Goal: Information Seeking & Learning: Learn about a topic

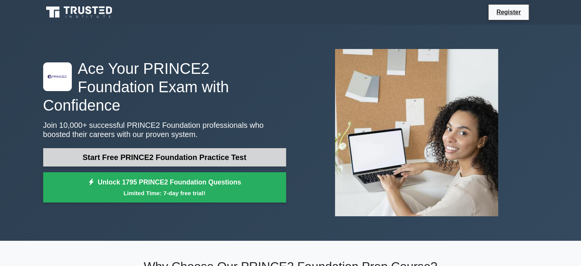
click at [138, 148] on link "Start Free PRINCE2 Foundation Practice Test" at bounding box center [164, 157] width 243 height 18
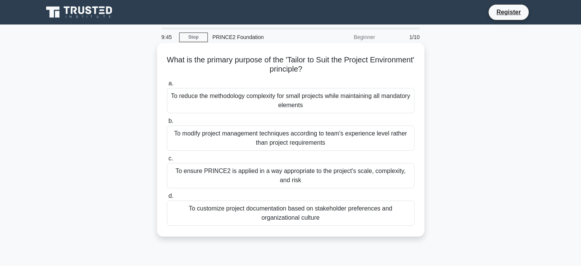
click at [240, 172] on div "To ensure PRINCE2 is applied in a way appropriate to the project's scale, compl…" at bounding box center [291, 175] width 248 height 25
click at [167, 161] on input "c. To ensure PRINCE2 is applied in a way appropriate to the project's scale, co…" at bounding box center [167, 158] width 0 height 5
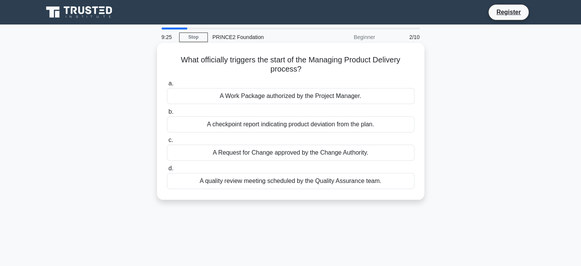
click at [234, 97] on div "A Work Package authorized by the Project Manager." at bounding box center [291, 96] width 248 height 16
click at [167, 86] on input "a. A Work Package authorized by the Project Manager." at bounding box center [167, 83] width 0 height 5
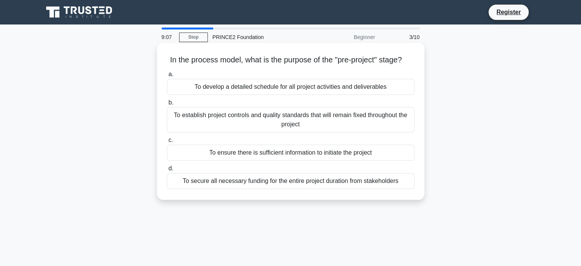
click at [254, 156] on div "To ensure there is sufficient information to initiate the project" at bounding box center [291, 153] width 248 height 16
click at [167, 143] on input "c. To ensure there is sufficient information to initiate the project" at bounding box center [167, 140] width 0 height 5
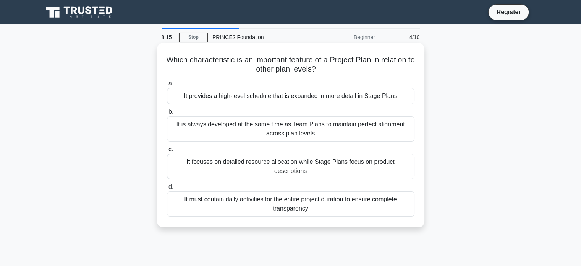
click at [245, 156] on div "It focuses on detailed resource allocation while Stage Plans focus on product d…" at bounding box center [291, 166] width 248 height 25
click at [167, 152] on input "c. It focuses on detailed resource allocation while Stage Plans focus on produc…" at bounding box center [167, 149] width 0 height 5
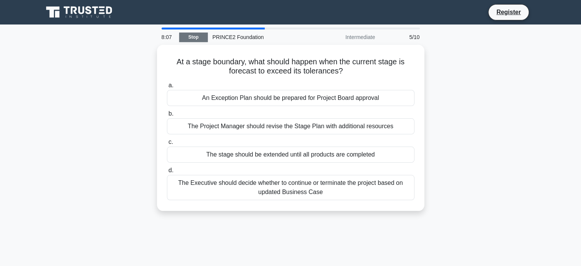
click at [197, 36] on link "Stop" at bounding box center [193, 37] width 29 height 10
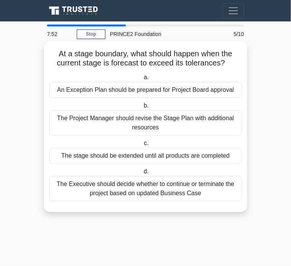
click at [104, 117] on div "The Project Manager should revise the Stage Plan with additional resources" at bounding box center [145, 122] width 193 height 25
click at [142, 108] on input "b. The Project Manager should revise the Stage Plan with additional resources" at bounding box center [142, 105] width 0 height 5
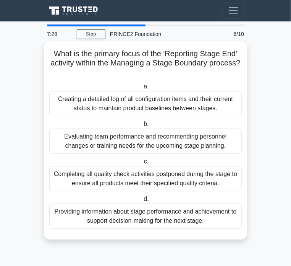
click at [149, 216] on div "Providing information about stage performance and achievement to support decisi…" at bounding box center [145, 215] width 193 height 25
click at [142, 201] on input "d. Providing information about stage performance and achievement to support dec…" at bounding box center [142, 199] width 0 height 5
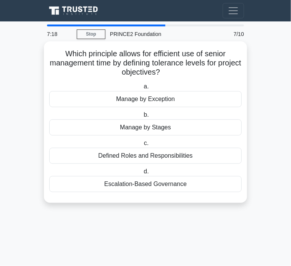
click at [148, 99] on div "Manage by Exception" at bounding box center [145, 99] width 193 height 16
click at [142, 89] on input "a. Manage by Exception" at bounding box center [142, 86] width 0 height 5
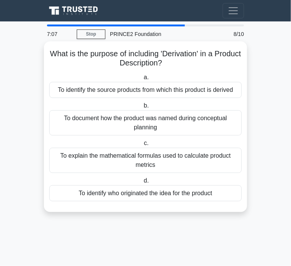
click at [159, 91] on div "To identify the source products from which this product is derived" at bounding box center [145, 90] width 193 height 16
click at [142, 80] on input "a. To identify the source products from which this product is derived" at bounding box center [142, 77] width 0 height 5
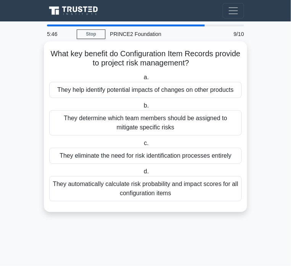
click at [167, 88] on div "They help identify potential impacts of changes on other products" at bounding box center [145, 90] width 193 height 16
click at [142, 80] on input "a. They help identify potential impacts of changes on other products" at bounding box center [142, 77] width 0 height 5
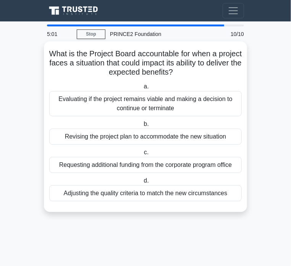
click at [134, 104] on div "Evaluating if the project remains viable and making a decision to continue or t…" at bounding box center [145, 103] width 193 height 25
click at [142, 89] on input "a. Evaluating if the project remains viable and making a decision to continue o…" at bounding box center [142, 86] width 0 height 5
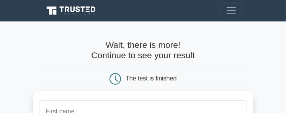
click at [128, 40] on h4 "Wait, there is more! Continue to see your result" at bounding box center [143, 50] width 220 height 21
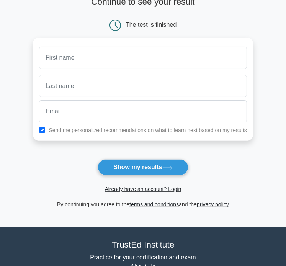
scroll to position [76, 0]
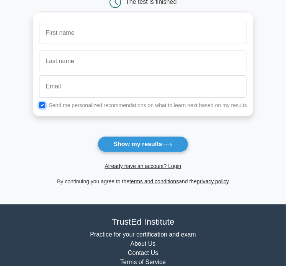
click at [43, 106] on input "checkbox" at bounding box center [42, 105] width 6 height 6
checkbox input "false"
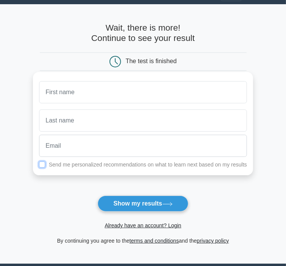
scroll to position [0, 0]
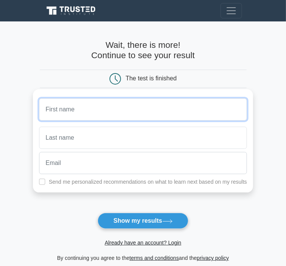
click at [71, 114] on input "text" at bounding box center [143, 109] width 208 height 22
type input "A"
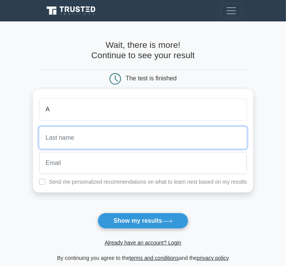
click at [73, 138] on input "text" at bounding box center [143, 138] width 208 height 22
type input "Ryan"
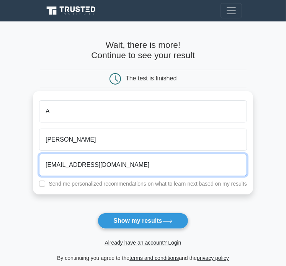
drag, startPoint x: 69, startPoint y: 164, endPoint x: 23, endPoint y: 158, distance: 46.6
click at [23, 158] on main "Wait, there is more! Continue to see your result The test is finished A Ryan" at bounding box center [143, 150] width 286 height 259
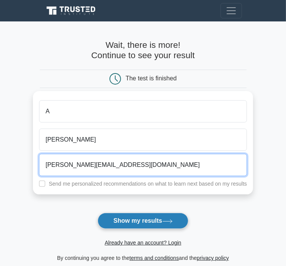
type input "astrid@pathfindersalliance.org.uk"
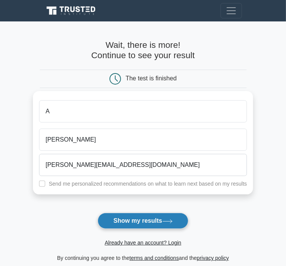
click at [127, 220] on button "Show my results" at bounding box center [142, 221] width 90 height 16
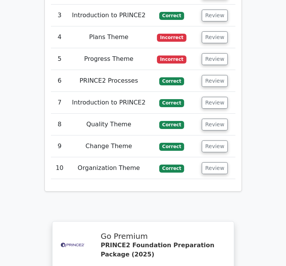
scroll to position [1415, 0]
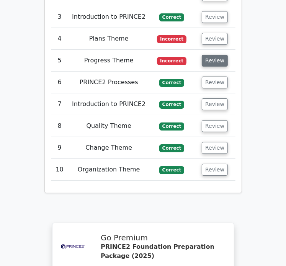
click at [205, 55] on button "Review" at bounding box center [214, 61] width 26 height 12
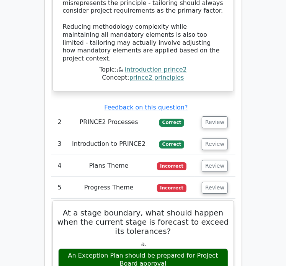
scroll to position [1225, 0]
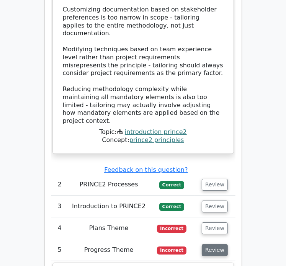
click at [218, 244] on button "Review" at bounding box center [214, 250] width 26 height 12
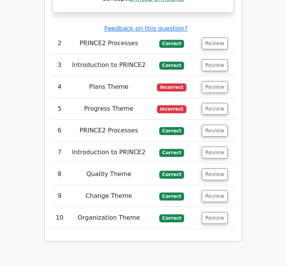
scroll to position [1264, 0]
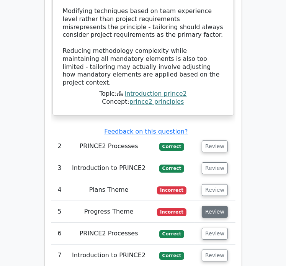
click at [208, 206] on button "Review" at bounding box center [214, 212] width 26 height 12
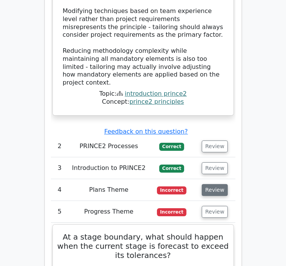
click at [219, 184] on button "Review" at bounding box center [214, 190] width 26 height 12
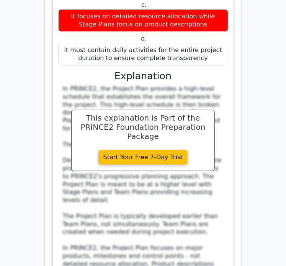
scroll to position [1569, 0]
